Goal: Communication & Community: Share content

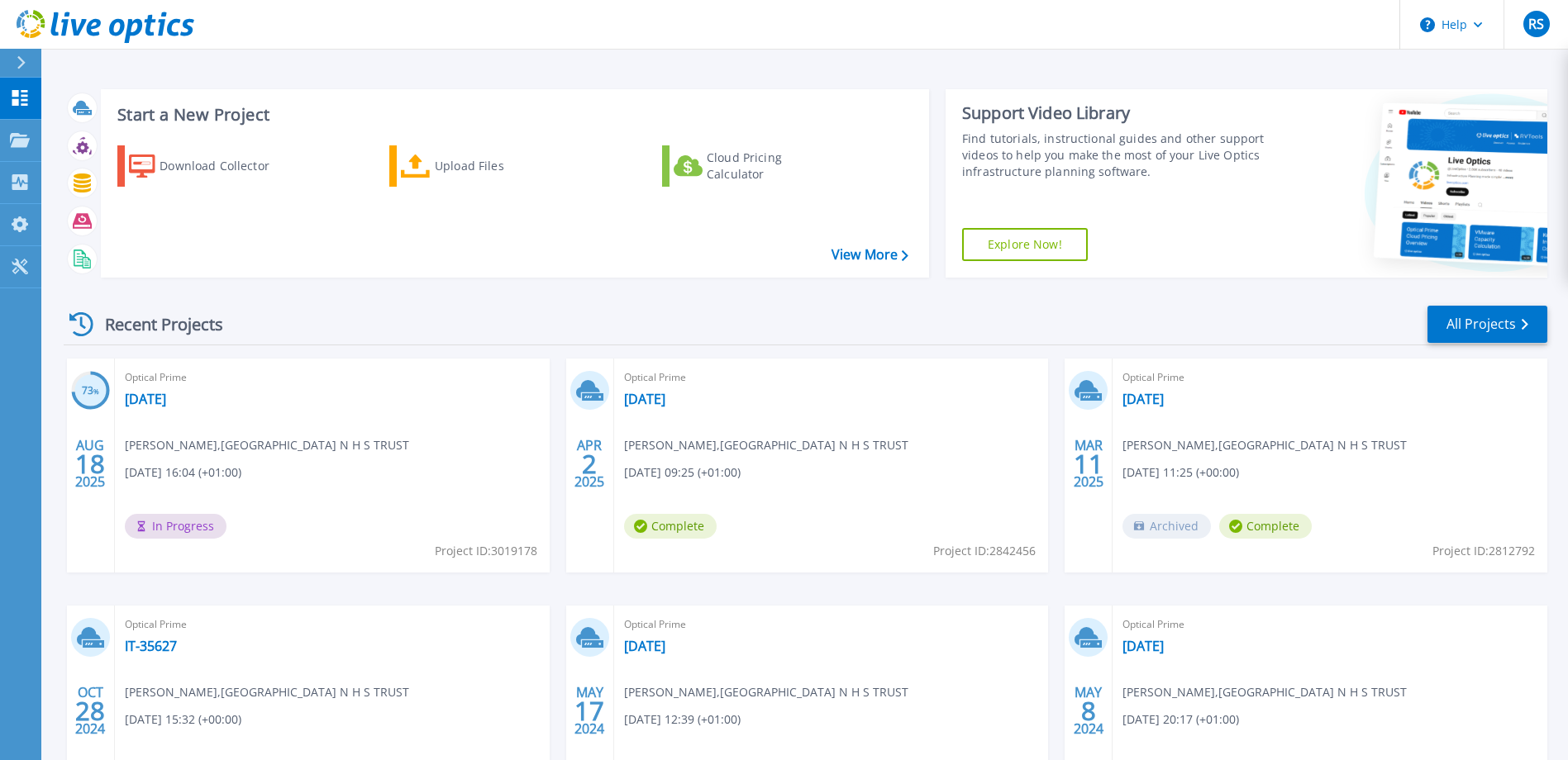
scroll to position [156, 0]
click at [165, 397] on link "[DATE]" at bounding box center [145, 399] width 41 height 17
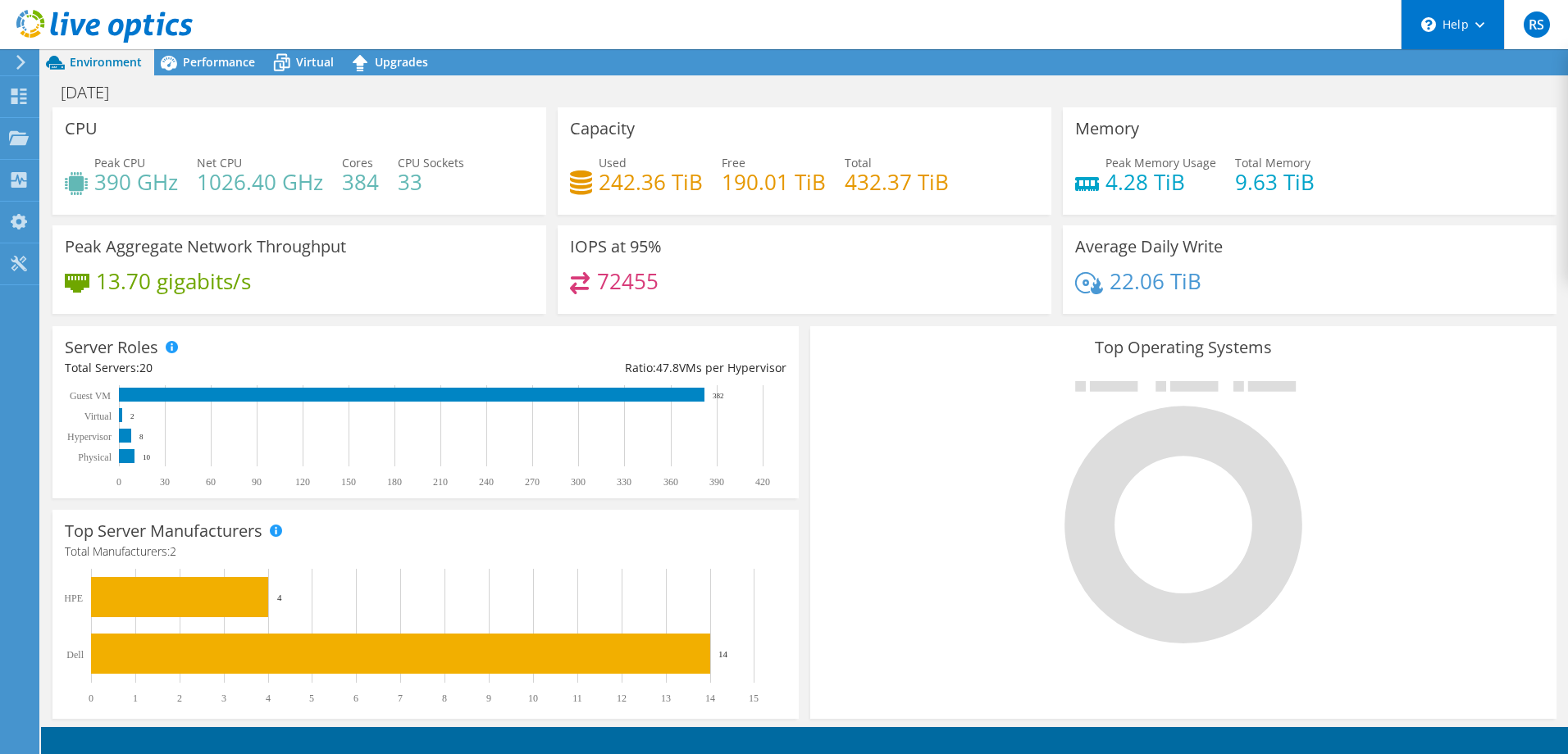
click at [1479, 26] on use at bounding box center [1479, 25] width 9 height 6
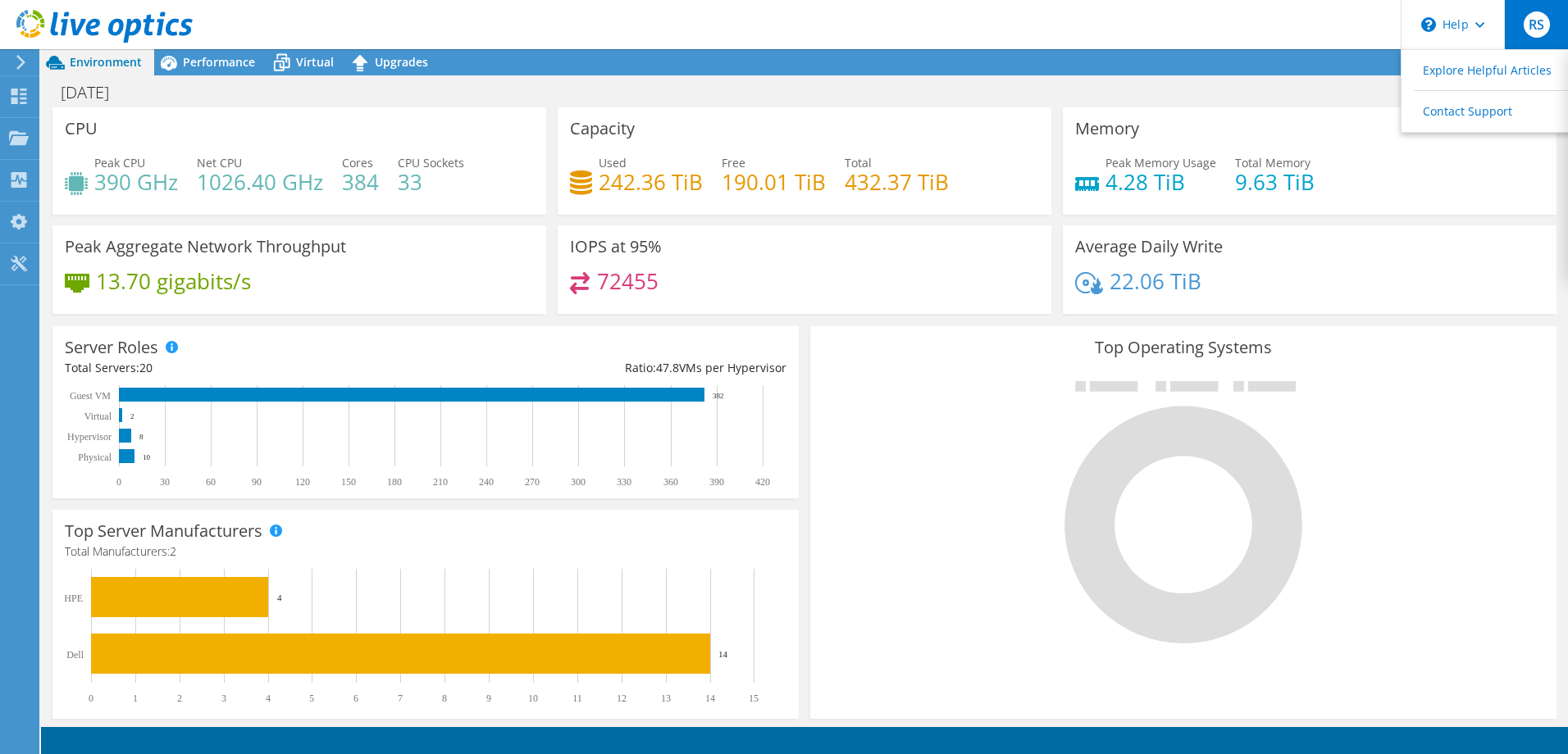
click at [1535, 20] on span "RS" at bounding box center [1536, 25] width 27 height 27
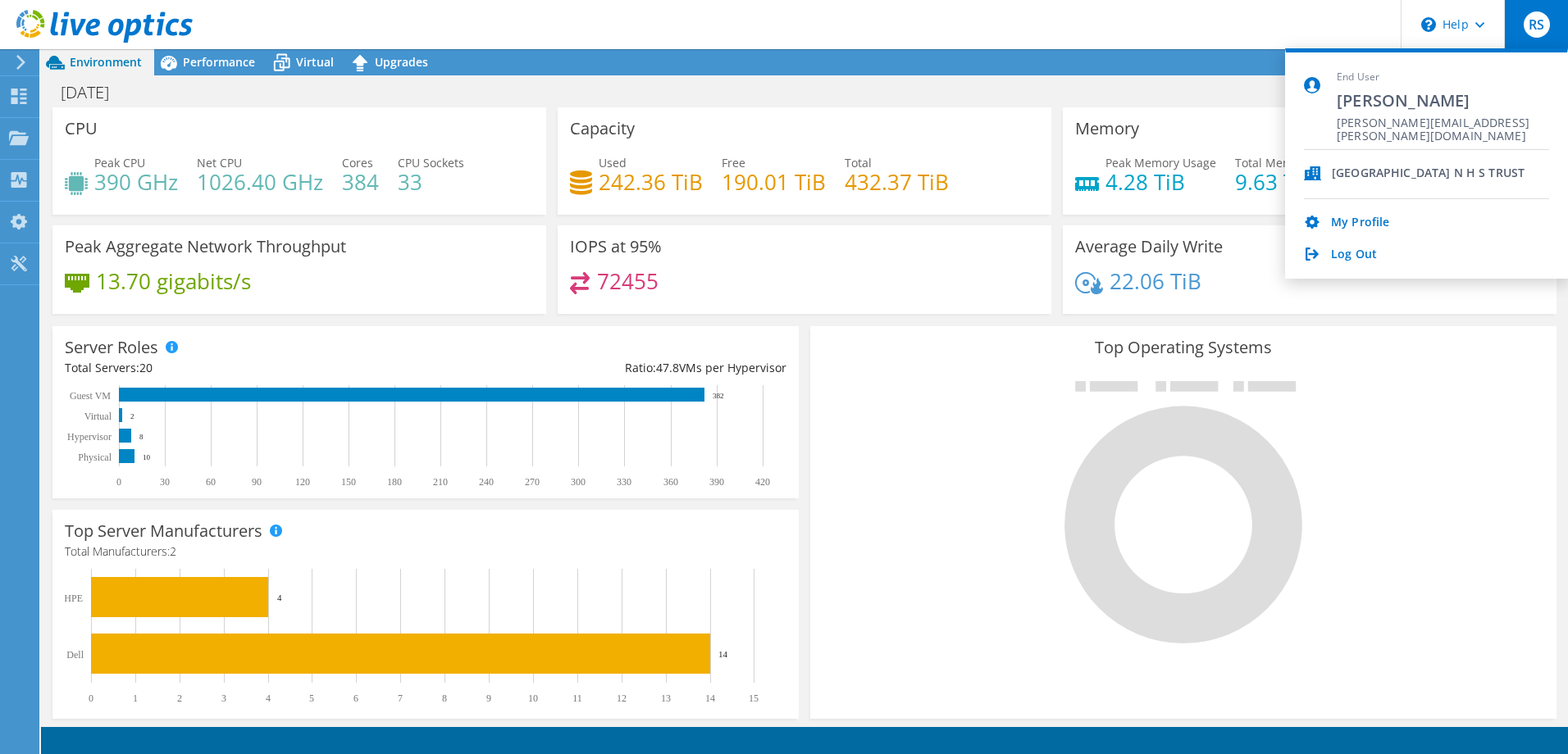
click at [1535, 18] on span "RS" at bounding box center [1536, 25] width 27 height 27
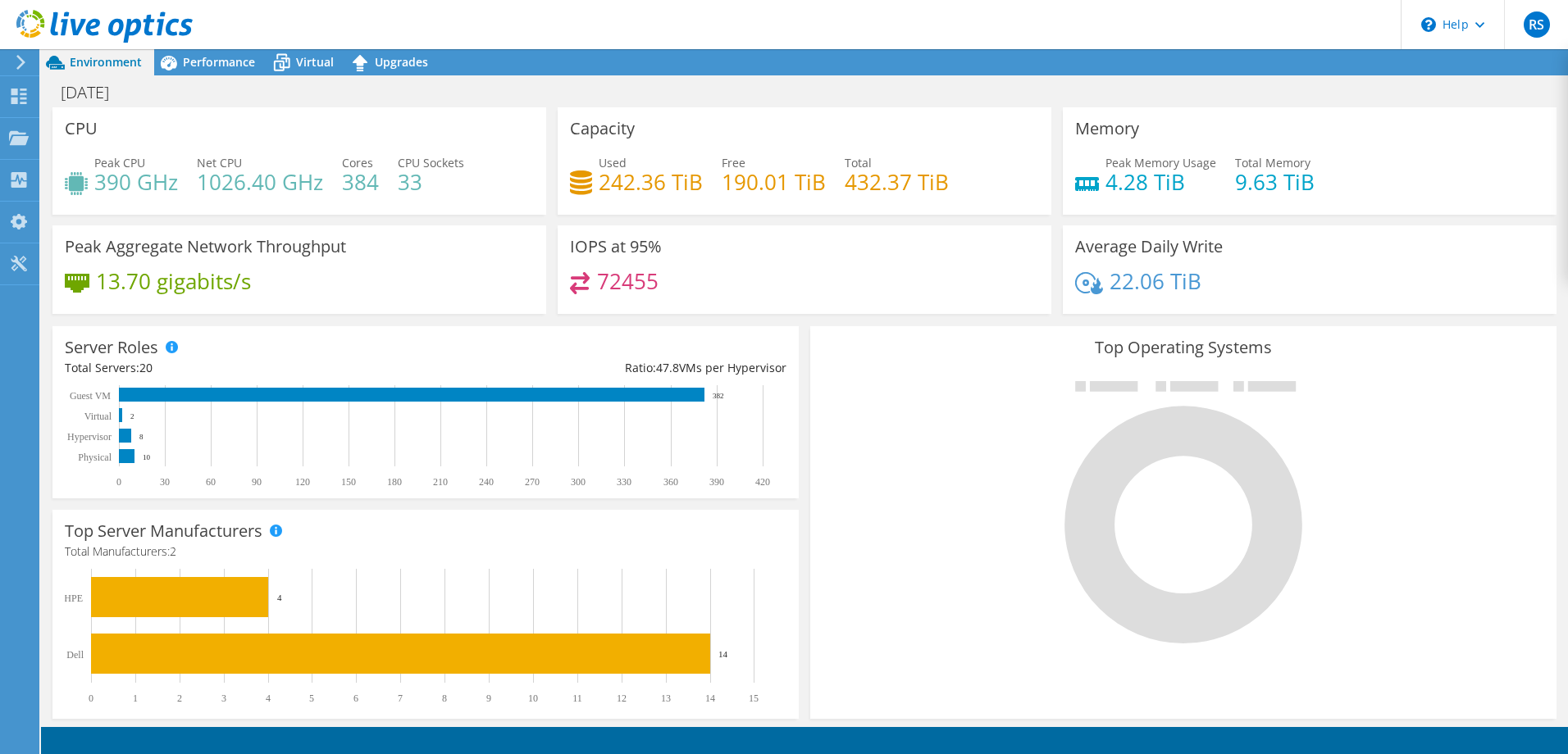
click at [20, 64] on icon at bounding box center [21, 62] width 12 height 15
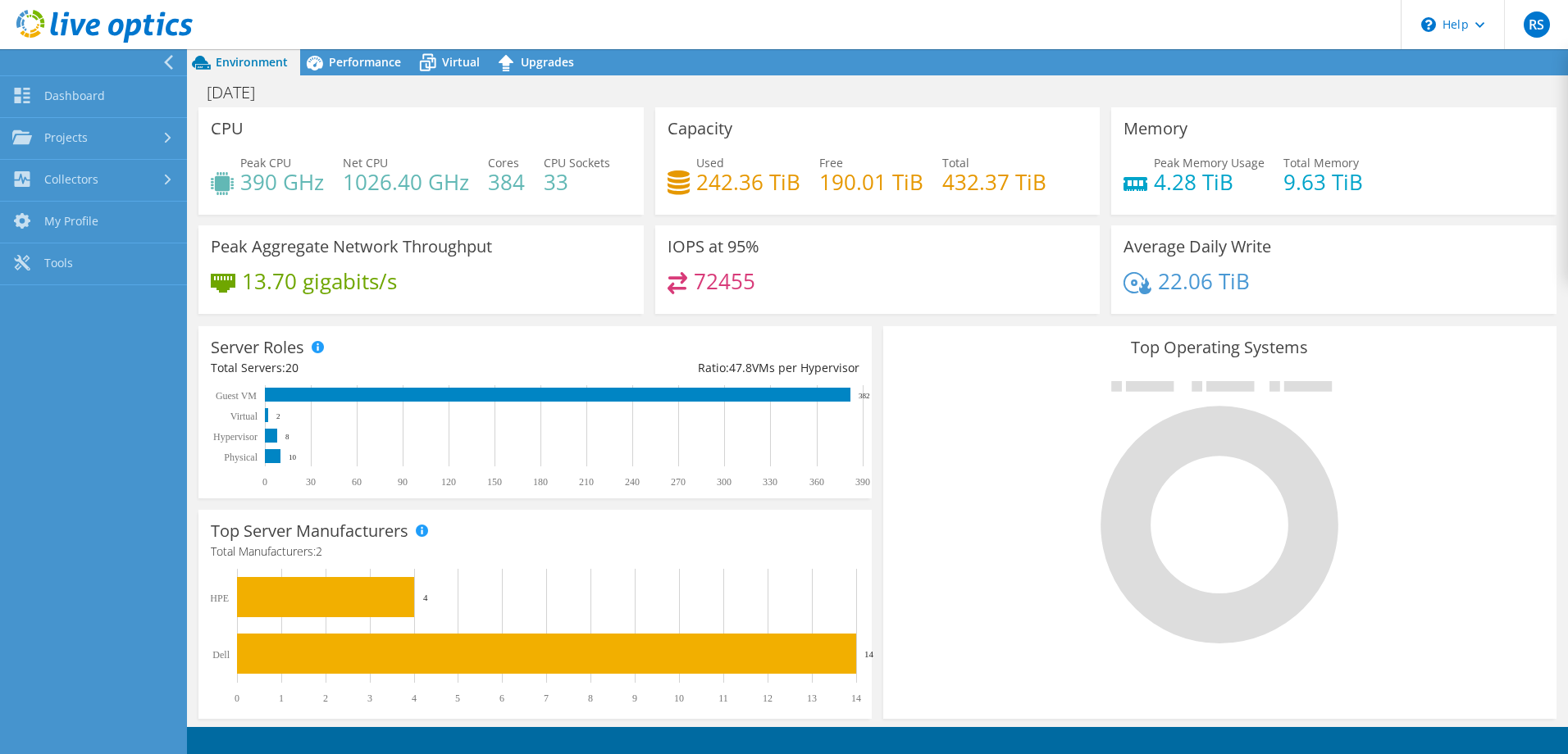
click at [165, 61] on icon at bounding box center [168, 62] width 12 height 15
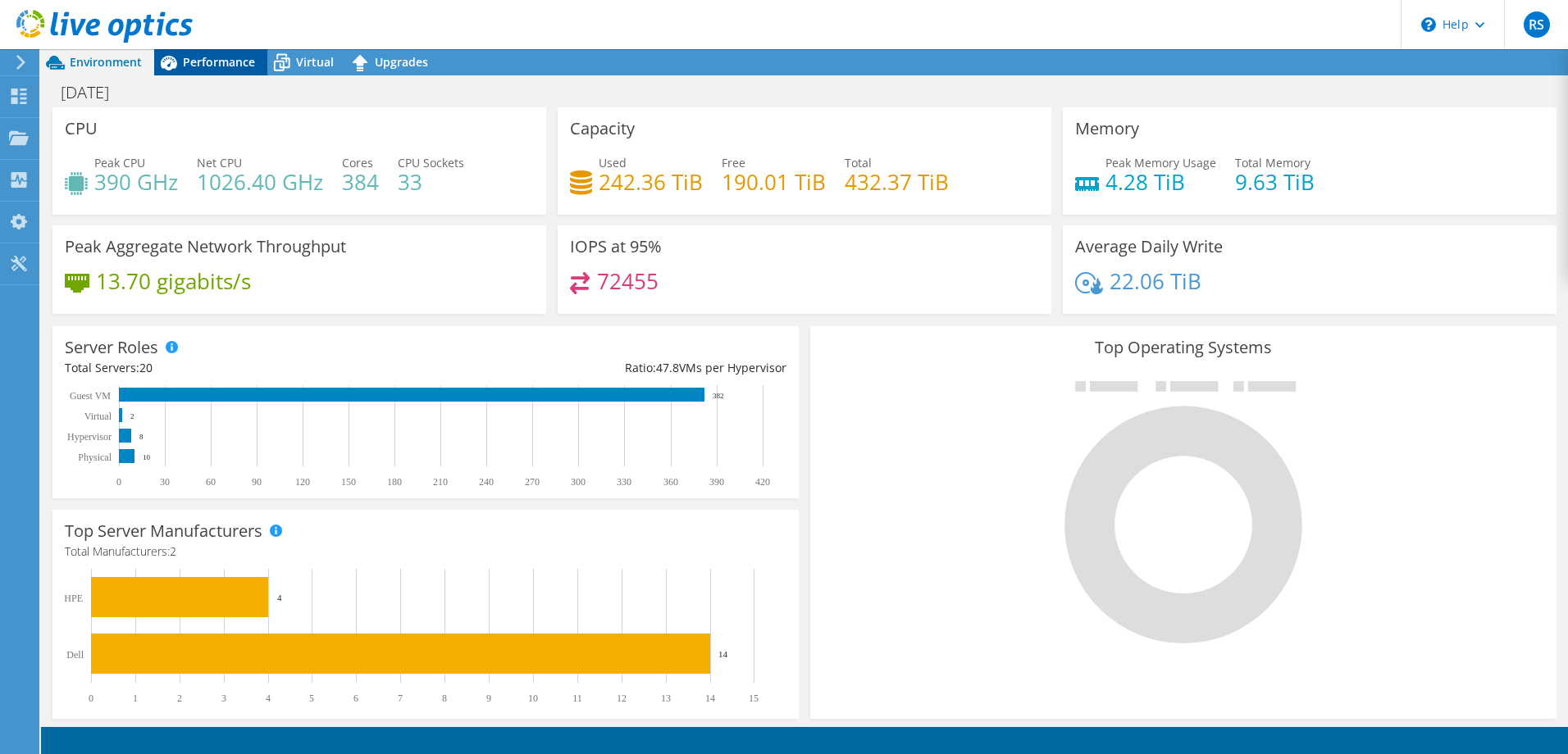
click at [213, 59] on span "Performance" at bounding box center [219, 62] width 72 height 16
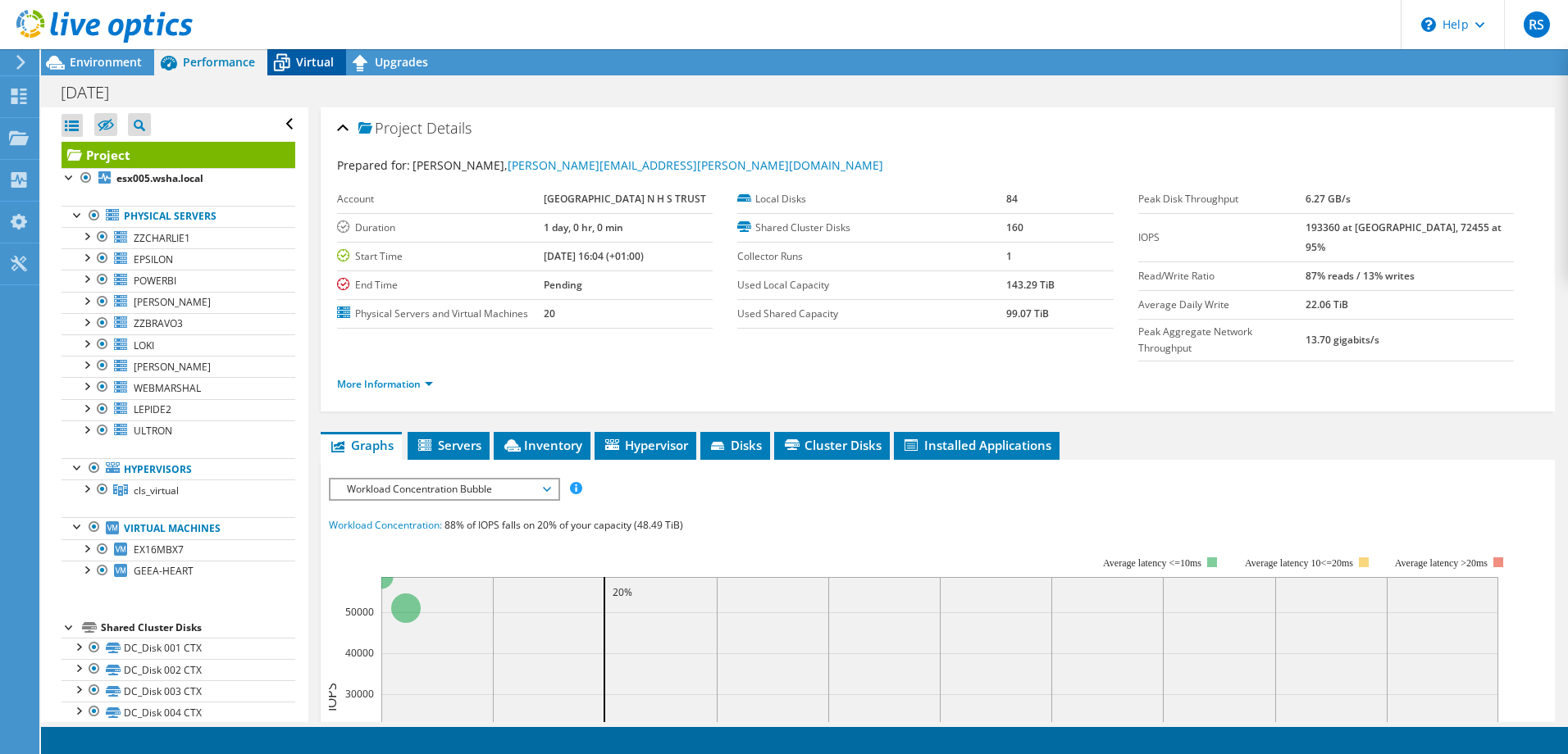
click at [312, 59] on span "Virtual" at bounding box center [315, 62] width 38 height 16
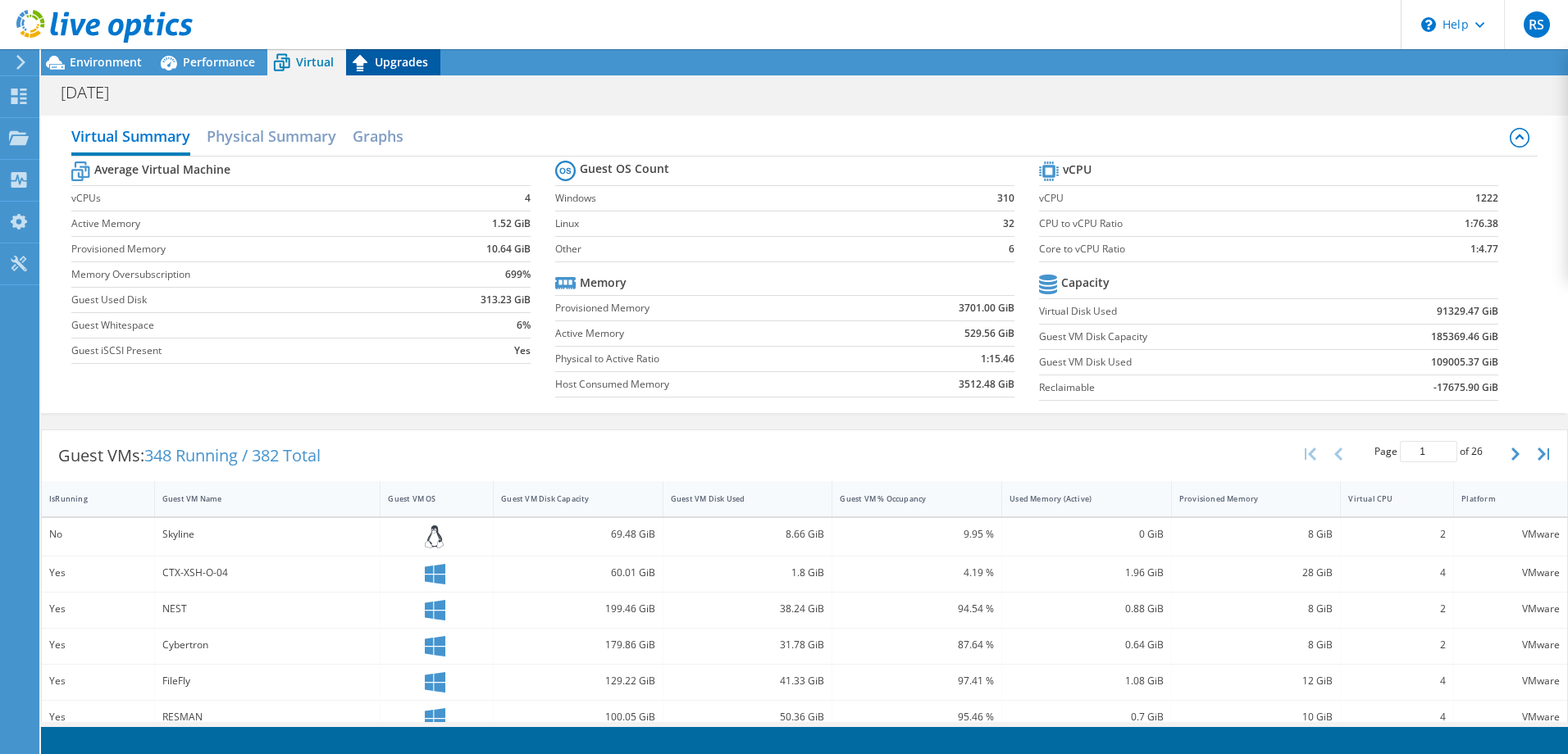
click at [401, 59] on span "Upgrades" at bounding box center [402, 62] width 53 height 16
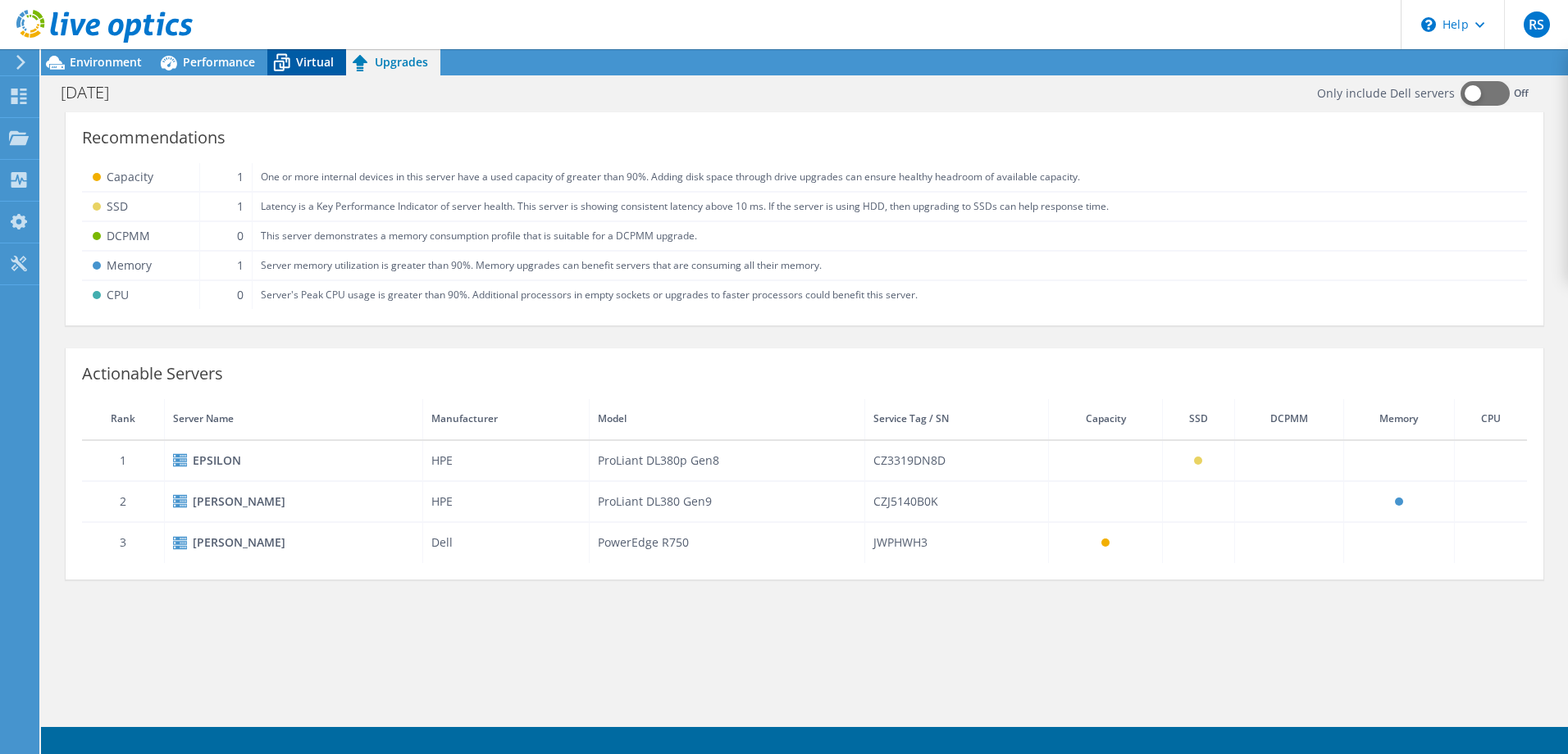
click at [297, 56] on span "Virtual" at bounding box center [315, 62] width 38 height 16
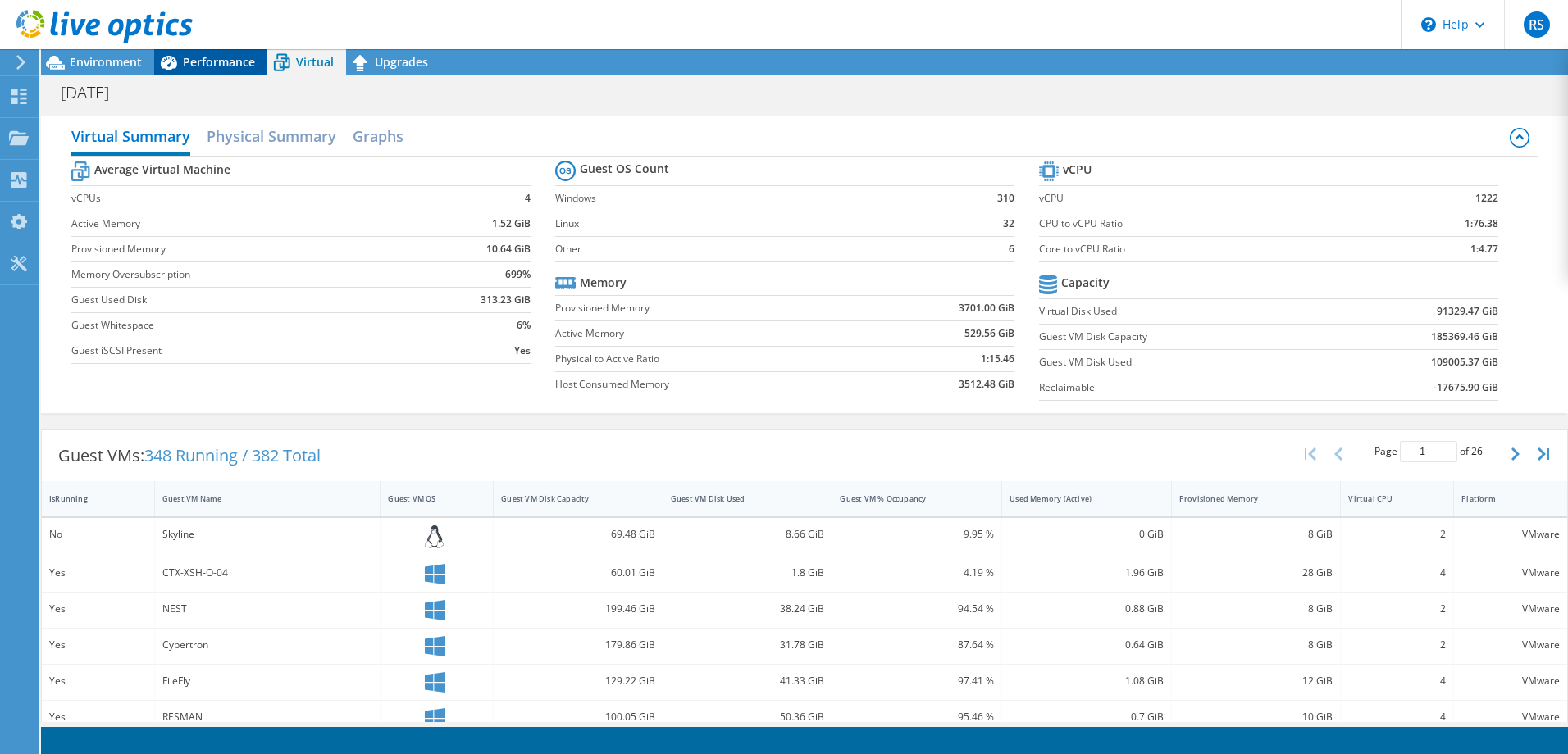
click at [227, 58] on span "Performance" at bounding box center [219, 62] width 72 height 16
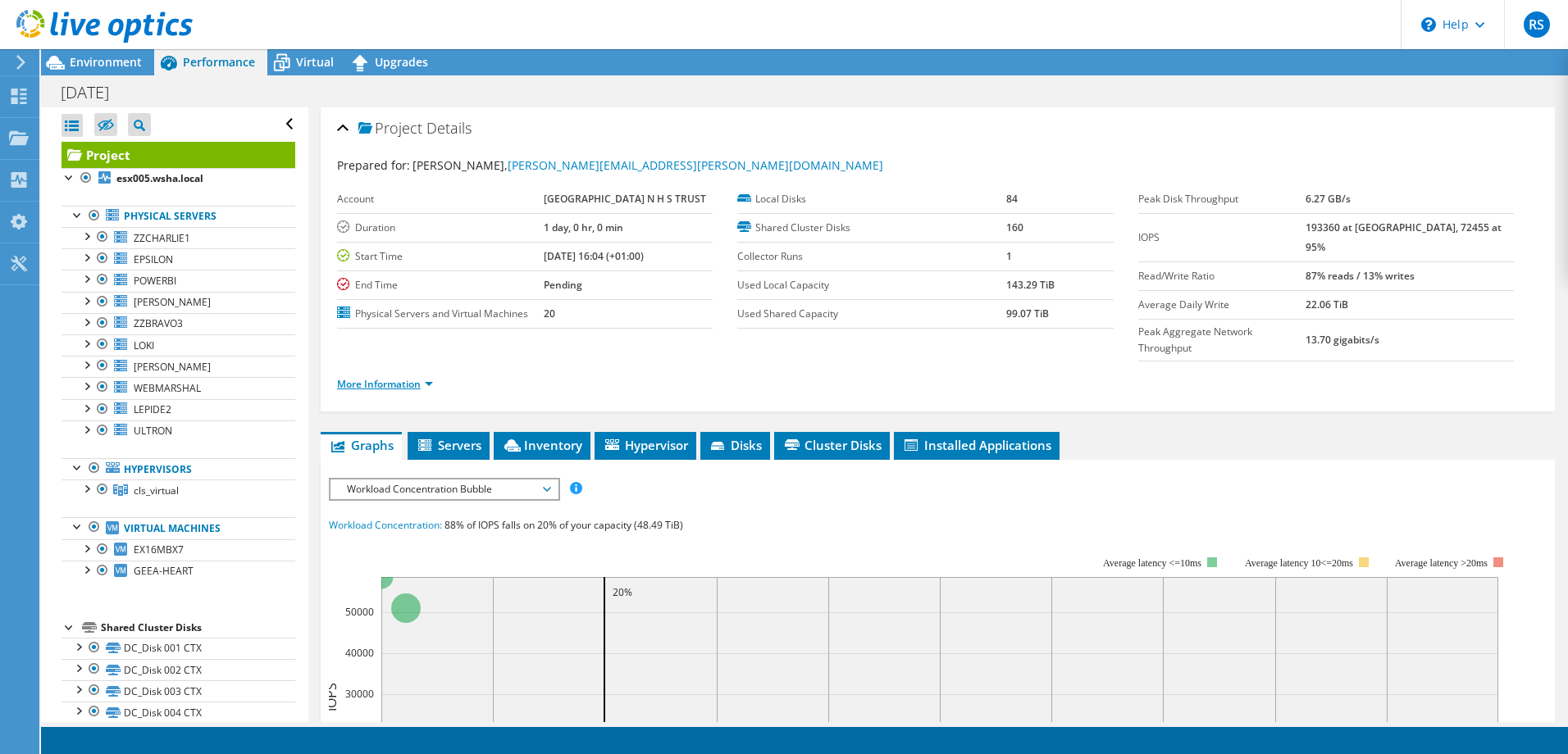
click at [424, 380] on link "More Information" at bounding box center [384, 384] width 96 height 14
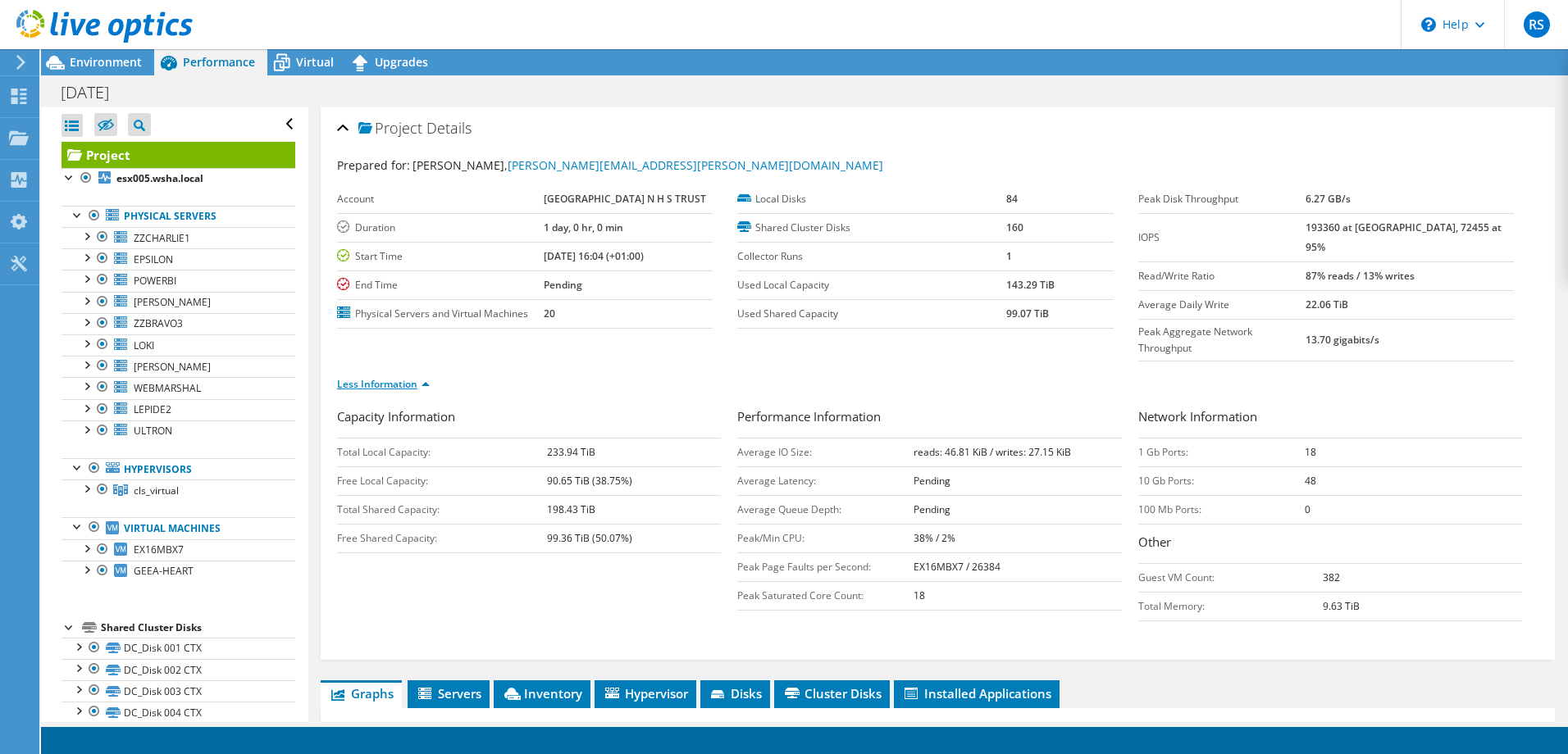
click at [424, 382] on link "Less Information" at bounding box center [383, 384] width 93 height 14
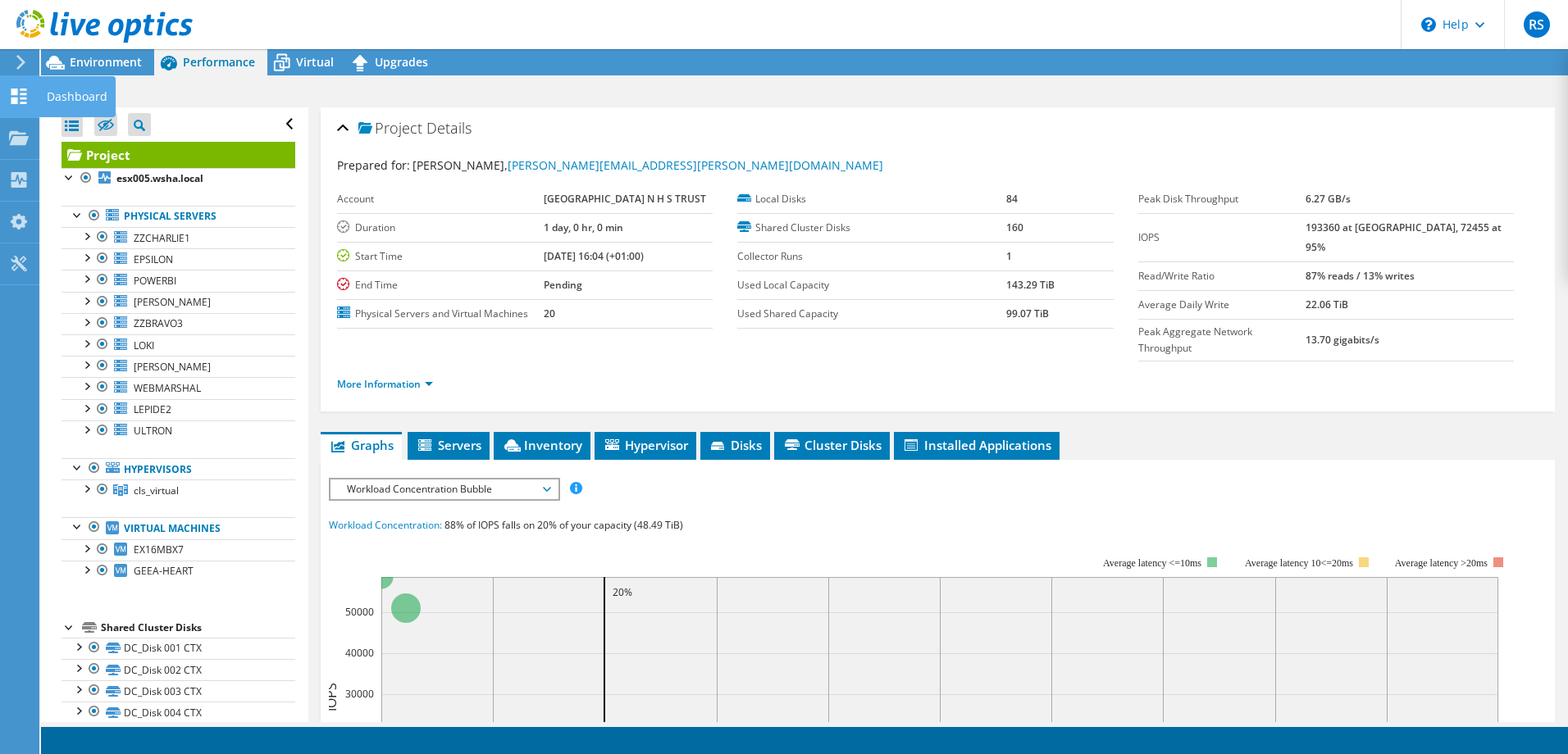
click at [18, 101] on icon at bounding box center [19, 96] width 20 height 16
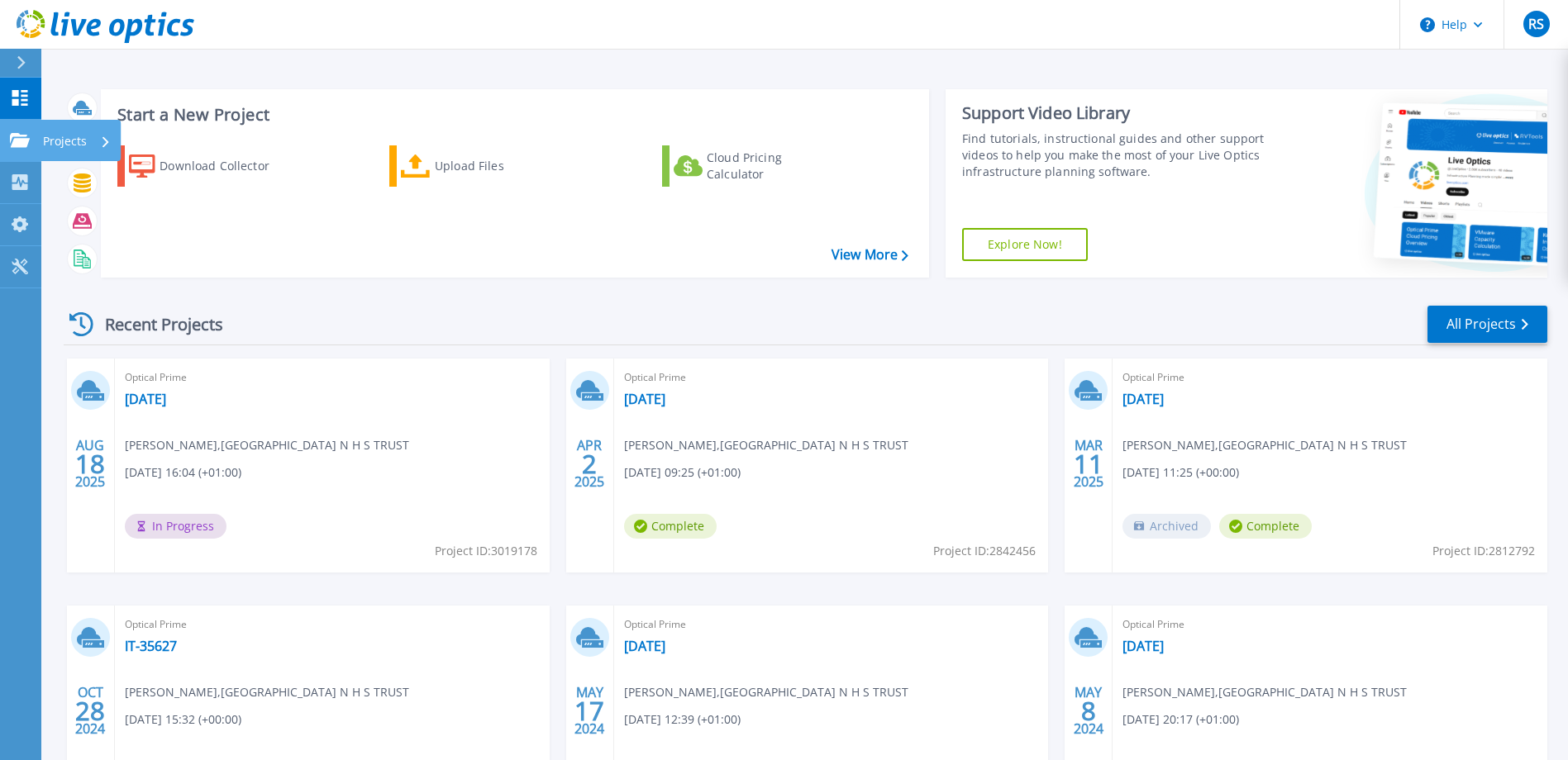
click at [14, 142] on icon at bounding box center [20, 140] width 20 height 14
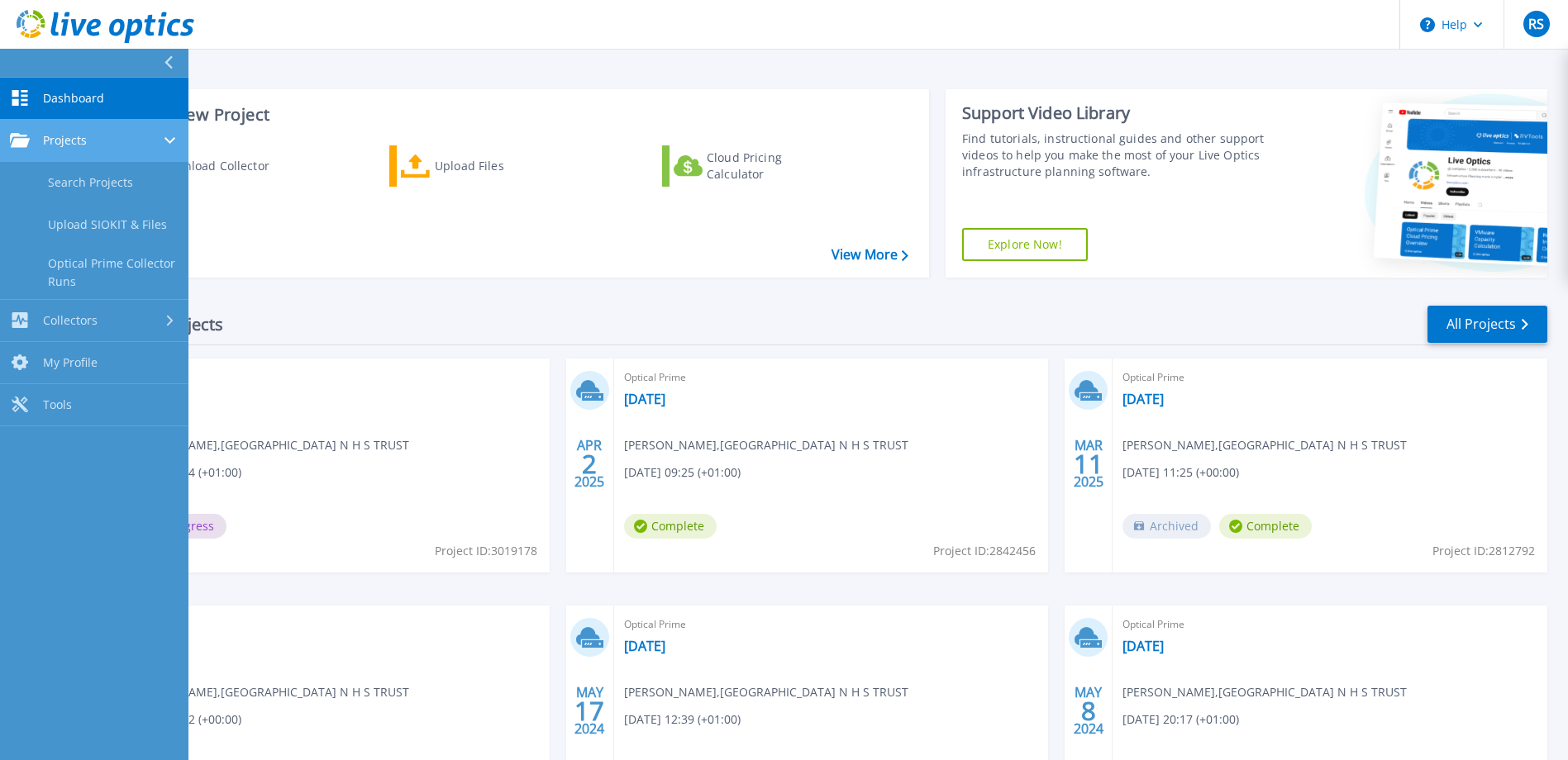
click at [38, 148] on link "Projects Projects" at bounding box center [94, 141] width 189 height 42
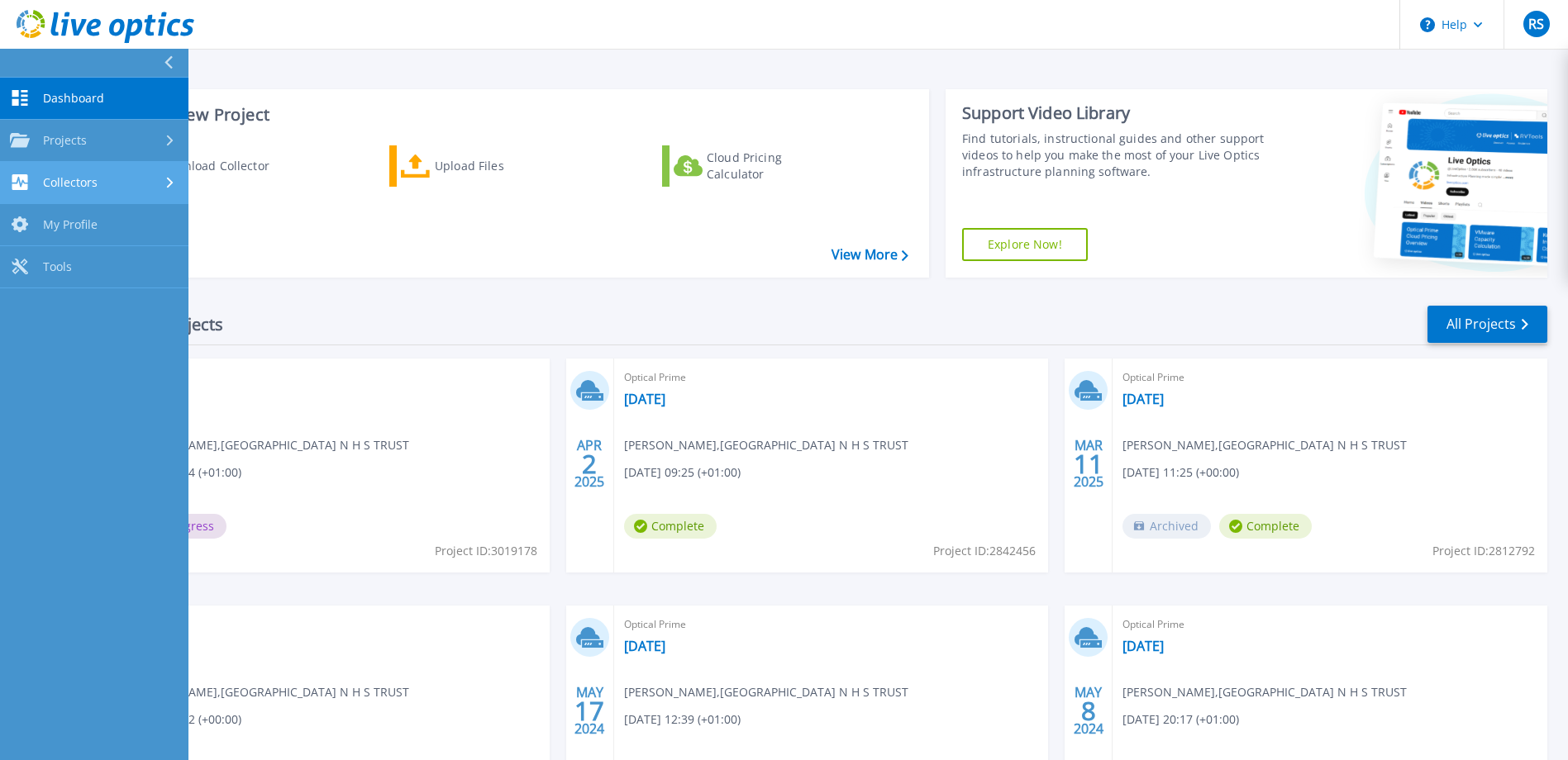
click at [46, 187] on span "Collectors" at bounding box center [70, 183] width 55 height 15
click at [58, 182] on span "Collectors" at bounding box center [70, 183] width 55 height 15
click at [61, 224] on span "My Profile" at bounding box center [70, 224] width 55 height 15
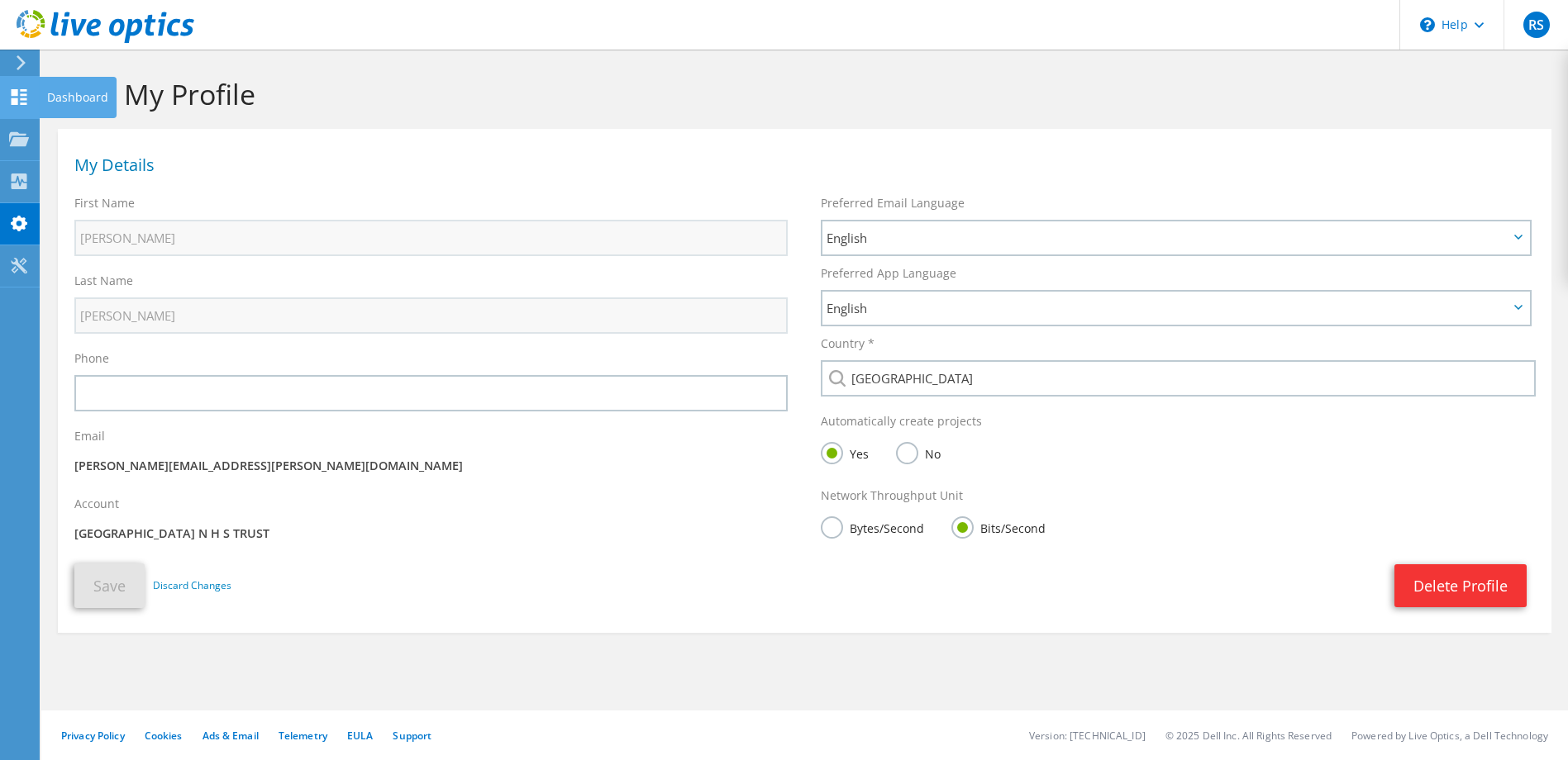
click at [15, 101] on use at bounding box center [20, 97] width 16 height 16
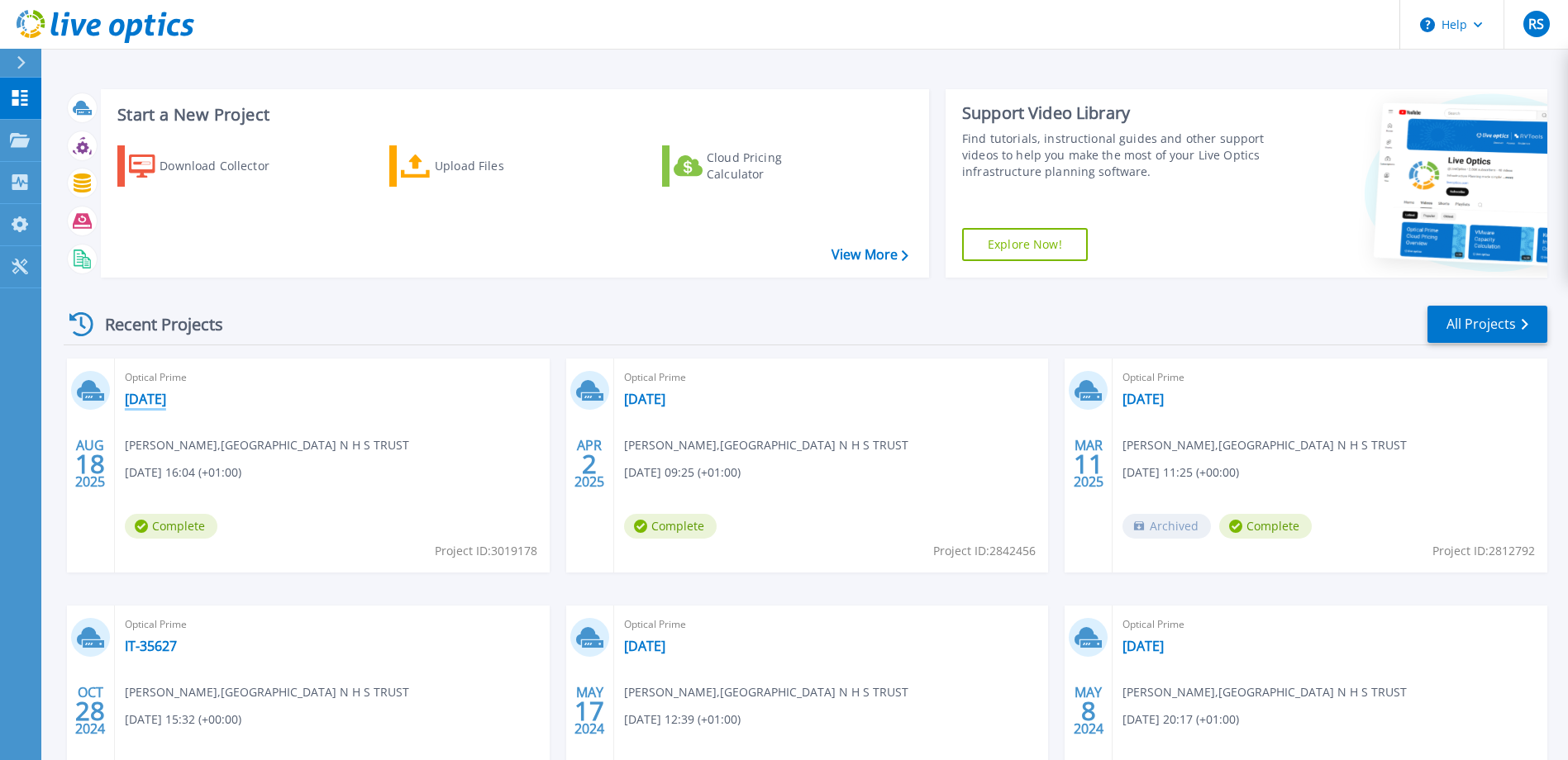
click at [154, 395] on link "[DATE]" at bounding box center [145, 399] width 41 height 17
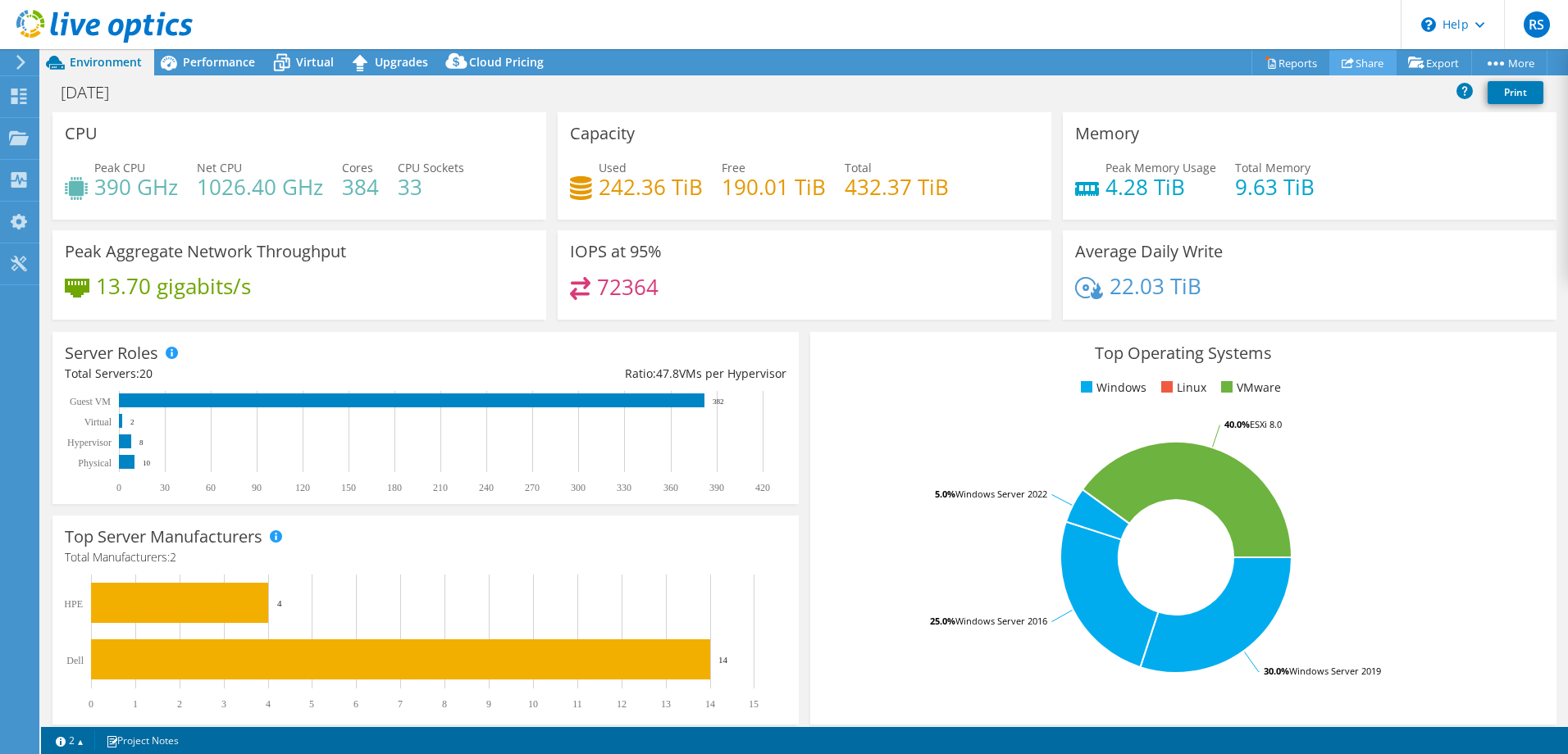
click at [1352, 59] on link "Share" at bounding box center [1363, 63] width 67 height 26
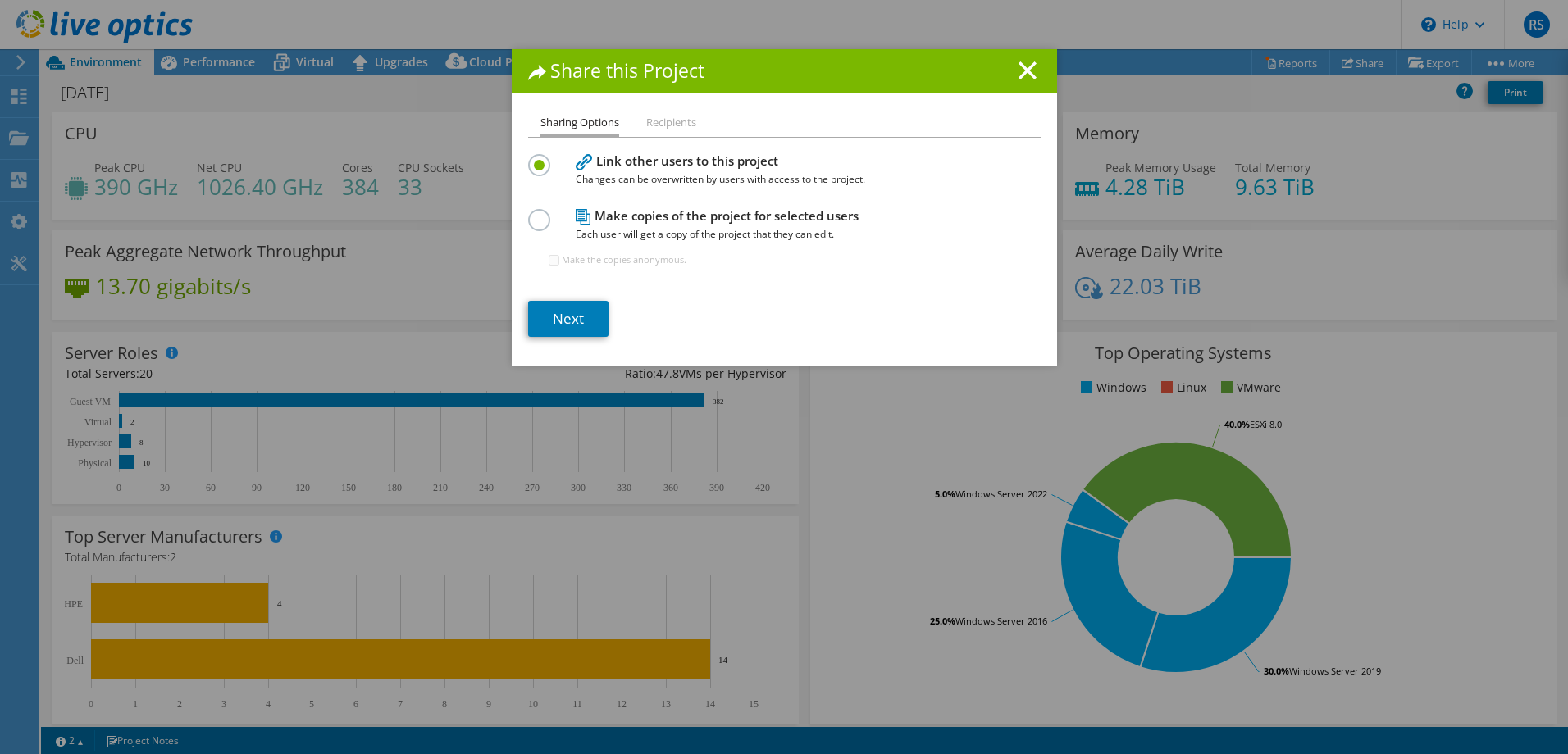
click at [665, 121] on li "Recipients" at bounding box center [671, 123] width 50 height 21
click at [552, 318] on link "Next" at bounding box center [568, 319] width 80 height 36
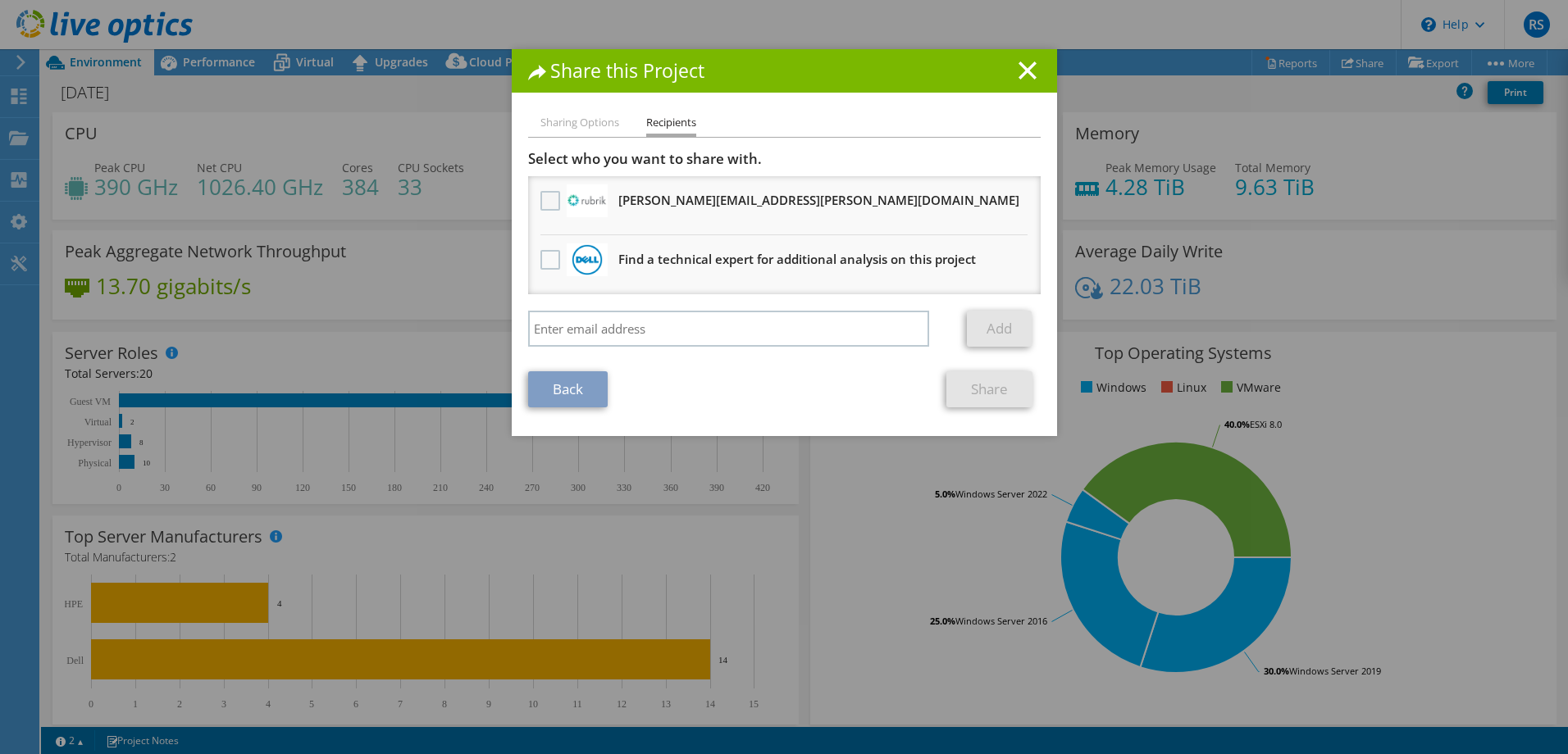
click at [543, 197] on label at bounding box center [552, 201] width 24 height 20
click at [0, 0] on input "checkbox" at bounding box center [0, 0] width 0 height 0
click at [974, 390] on link "Share" at bounding box center [989, 389] width 86 height 36
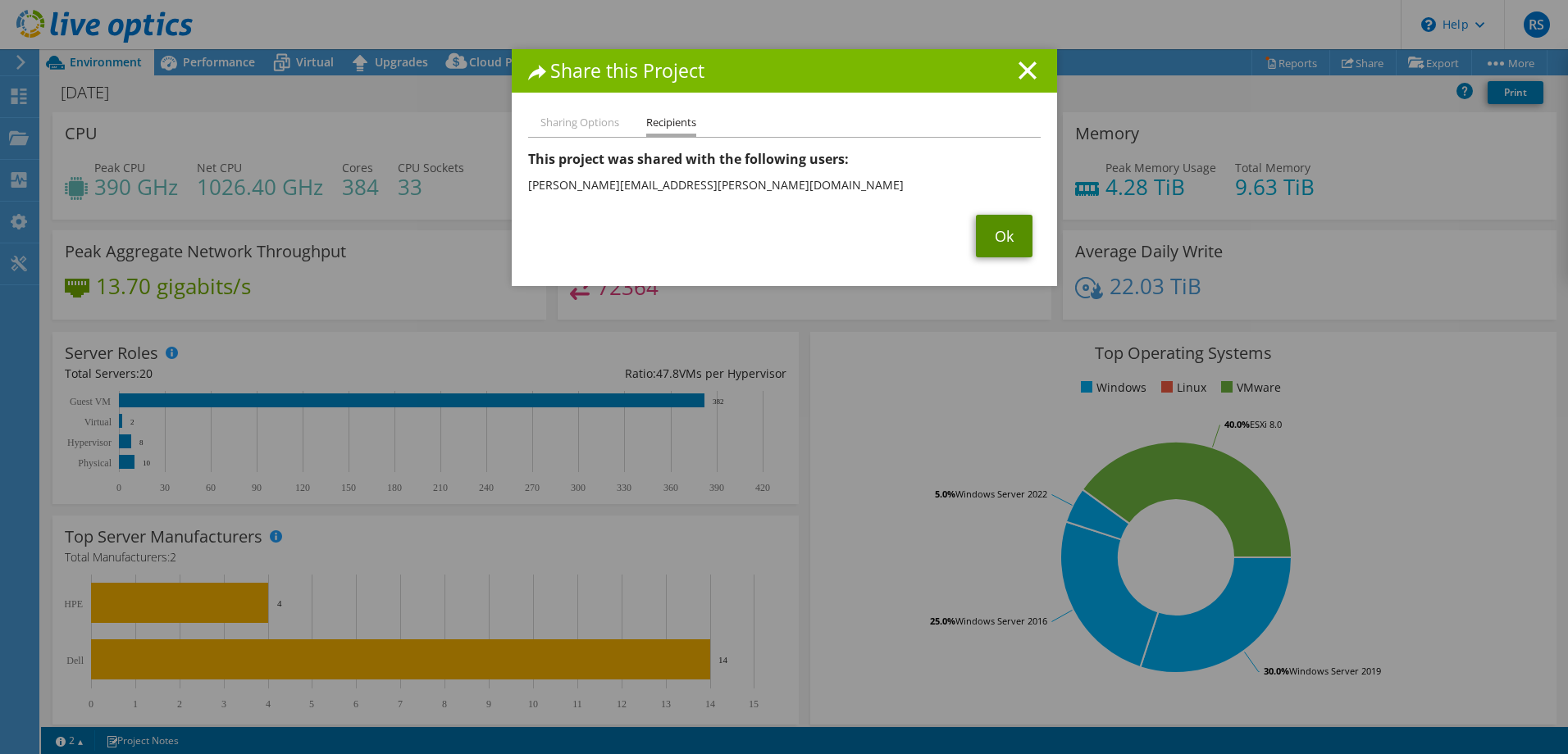
click at [997, 236] on link "Ok" at bounding box center [1004, 236] width 56 height 43
